Goal: Task Accomplishment & Management: Manage account settings

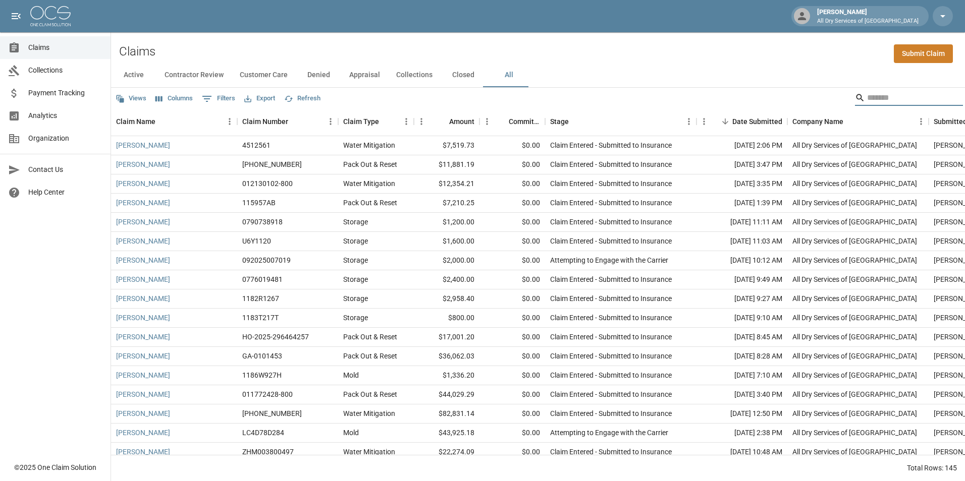
click at [869, 99] on input "Search" at bounding box center [907, 98] width 81 height 16
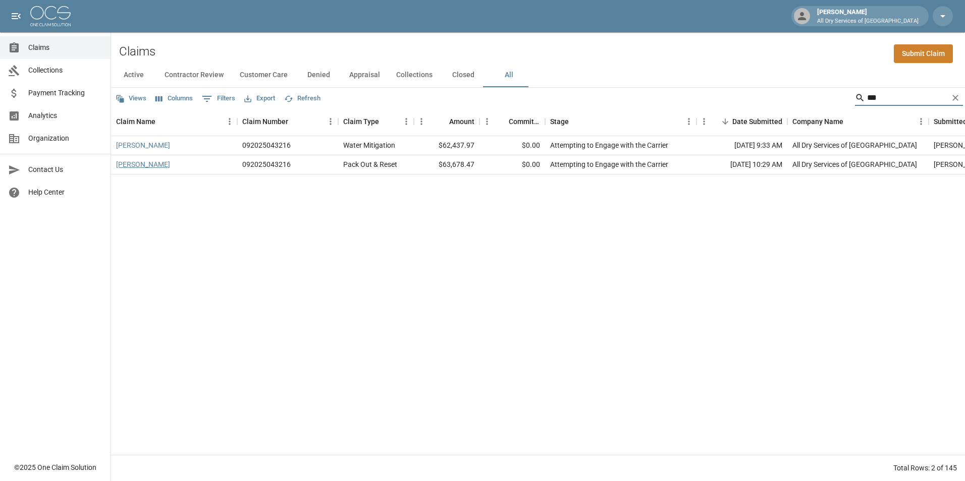
type input "***"
click at [161, 162] on link "[PERSON_NAME]" at bounding box center [143, 164] width 54 height 10
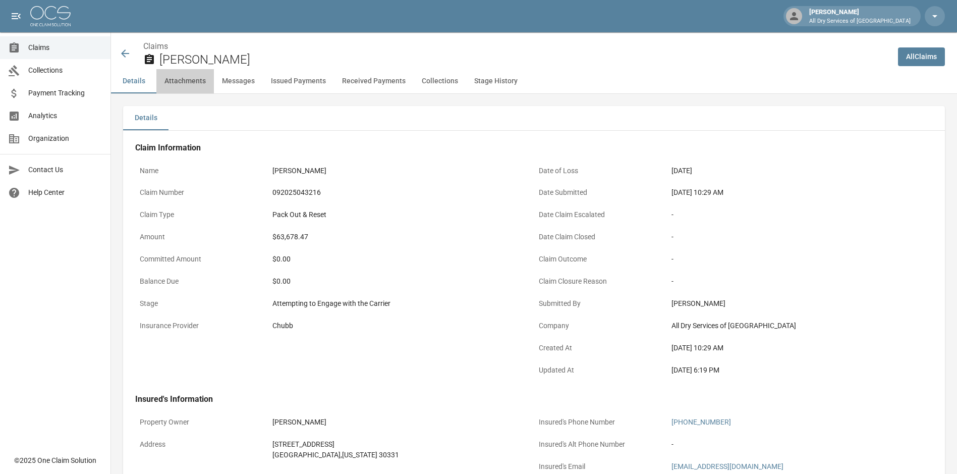
click at [196, 83] on button "Attachments" at bounding box center [185, 81] width 58 height 24
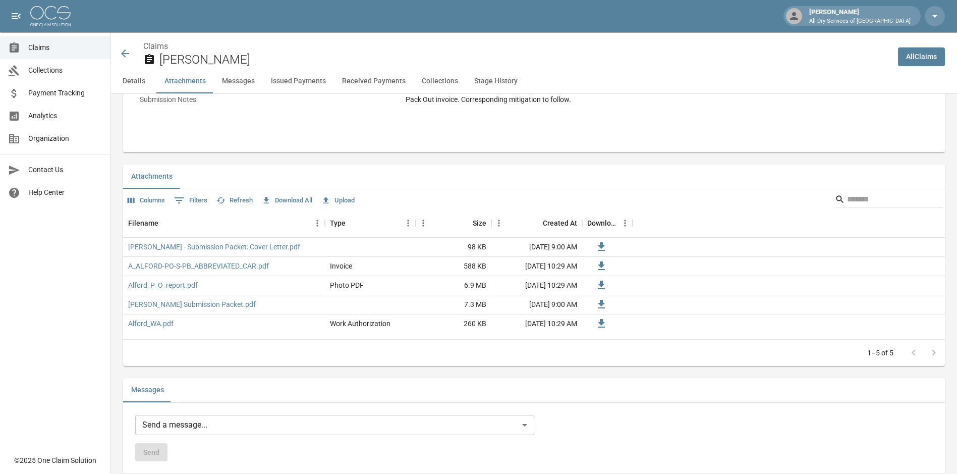
scroll to position [554, 0]
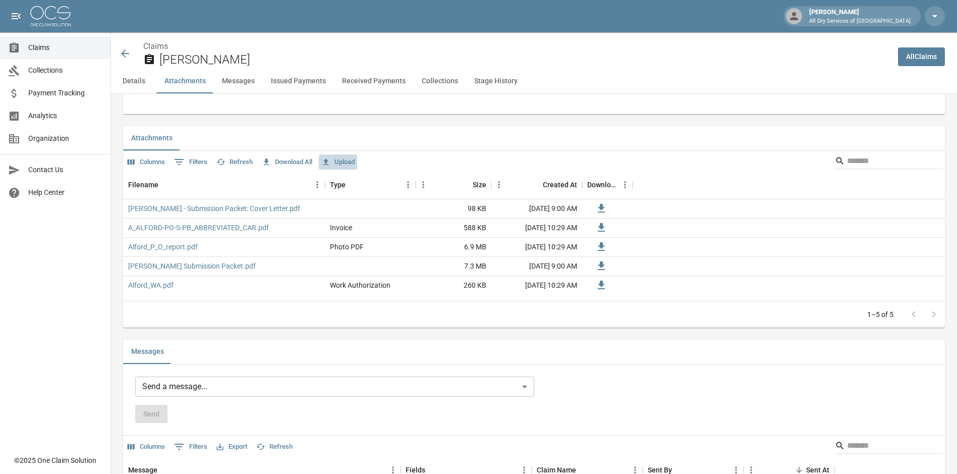
click at [349, 162] on button "Upload" at bounding box center [338, 162] width 38 height 16
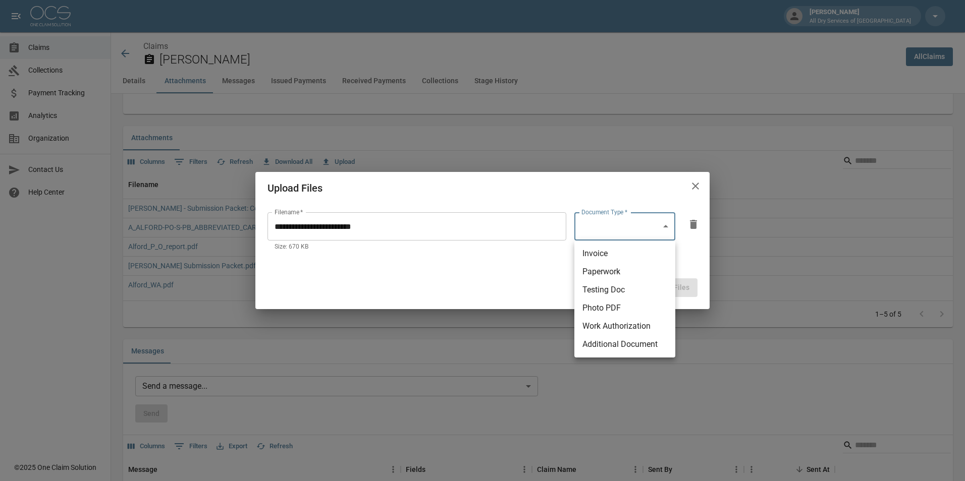
click at [595, 235] on body "[PERSON_NAME] All Dry Services of Atlanta Claims Collections Payment Tracking A…" at bounding box center [482, 443] width 965 height 1995
click at [601, 267] on li "Paperwork" at bounding box center [624, 272] width 101 height 18
type input "*********"
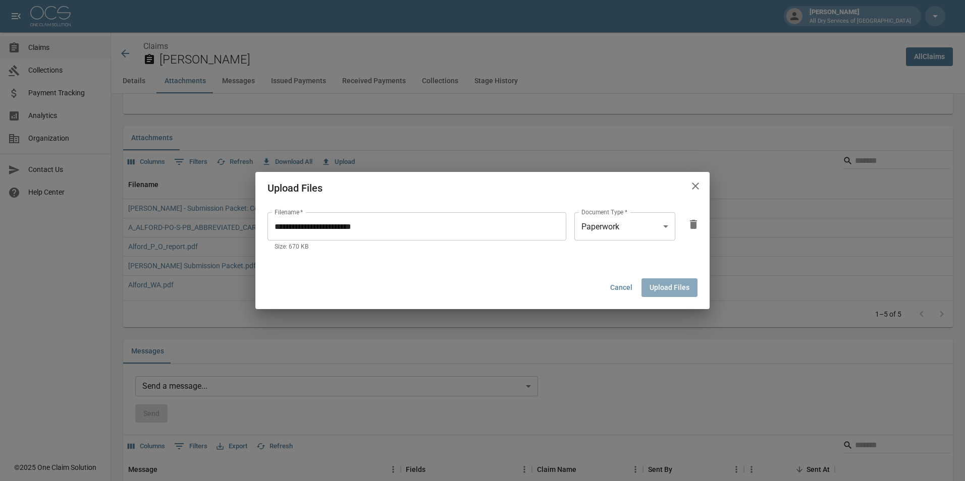
click at [664, 287] on button "Upload Files" at bounding box center [669, 287] width 56 height 19
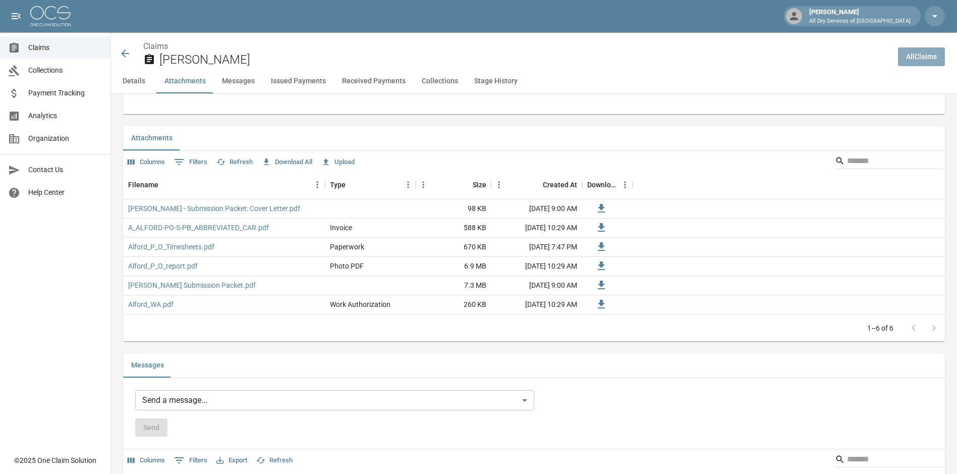
click at [925, 57] on link "All Claims" at bounding box center [921, 56] width 47 height 19
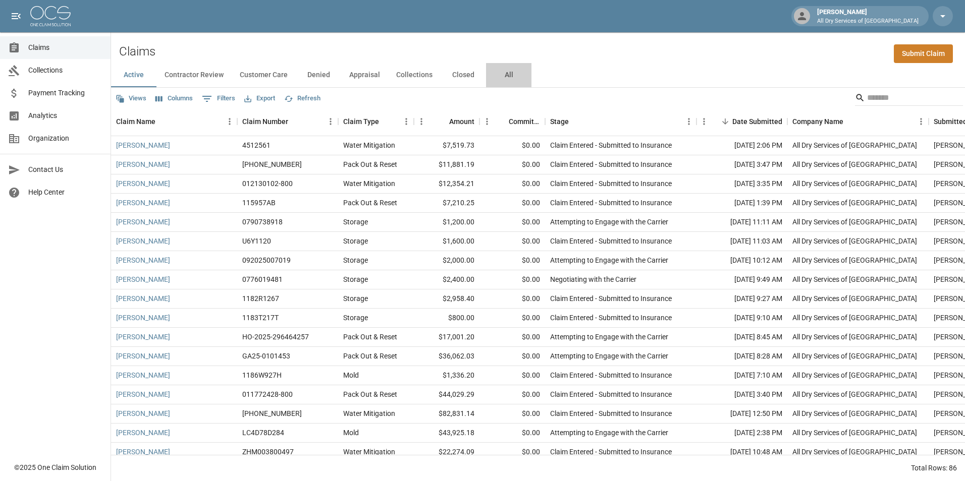
click at [500, 78] on button "All" at bounding box center [508, 75] width 45 height 24
click at [879, 92] on input "Search" at bounding box center [907, 98] width 81 height 16
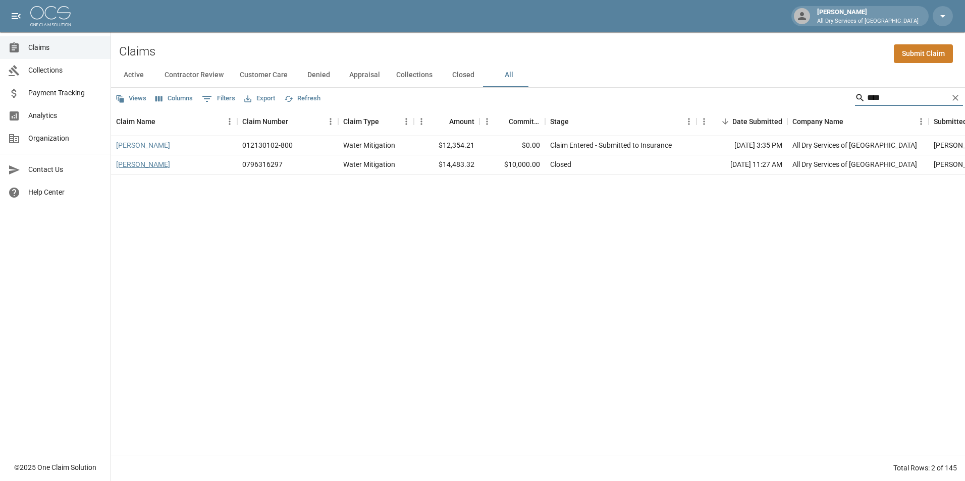
type input "****"
click at [134, 162] on link "[PERSON_NAME]" at bounding box center [143, 164] width 54 height 10
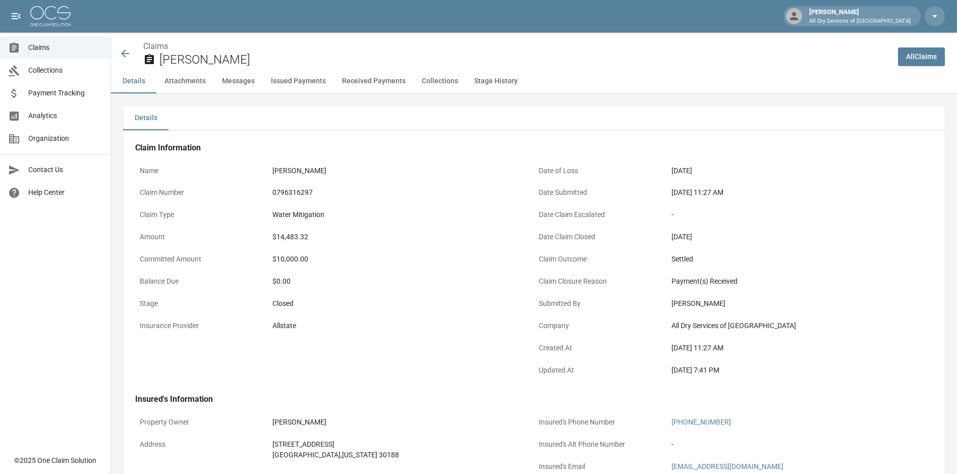
scroll to position [414, 0]
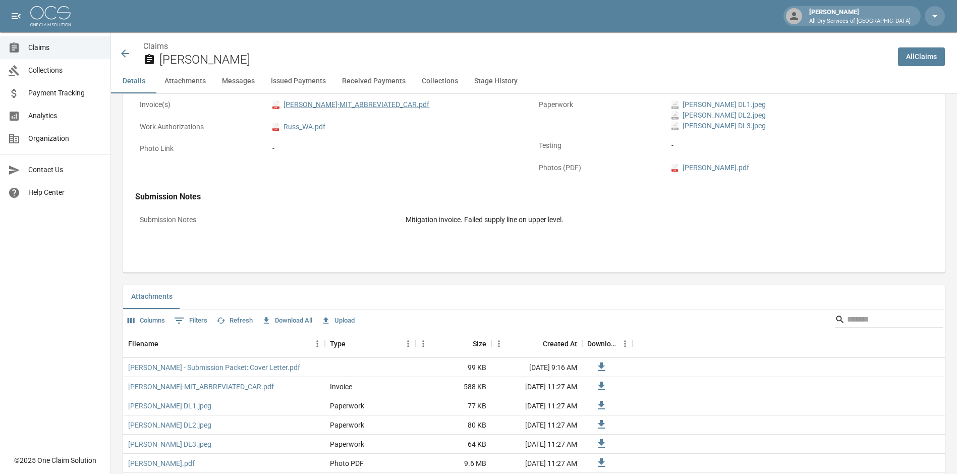
click at [388, 105] on link "pdf [PERSON_NAME]-MIT_ABBREVIATED_CAR.pdf" at bounding box center [350, 104] width 157 height 11
click at [74, 44] on span "Claims" at bounding box center [65, 47] width 74 height 11
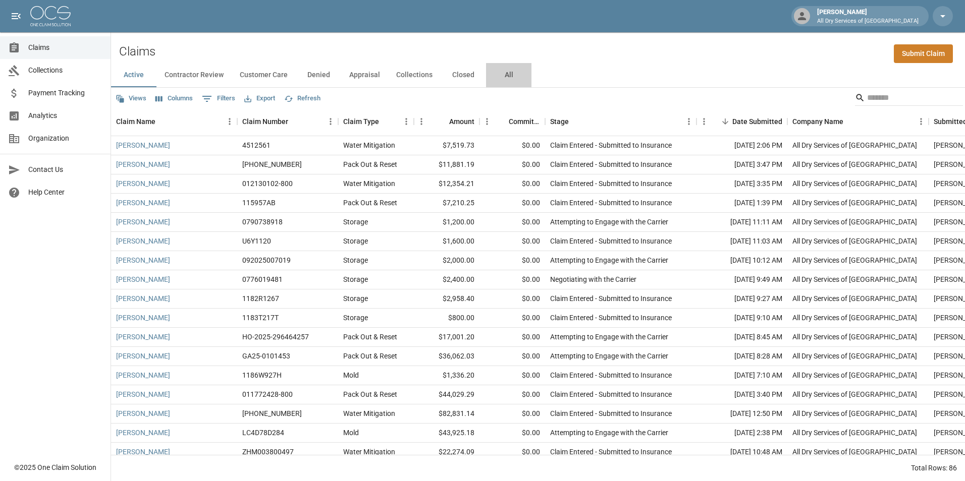
click at [506, 76] on button "All" at bounding box center [508, 75] width 45 height 24
